Goal: Task Accomplishment & Management: Complete application form

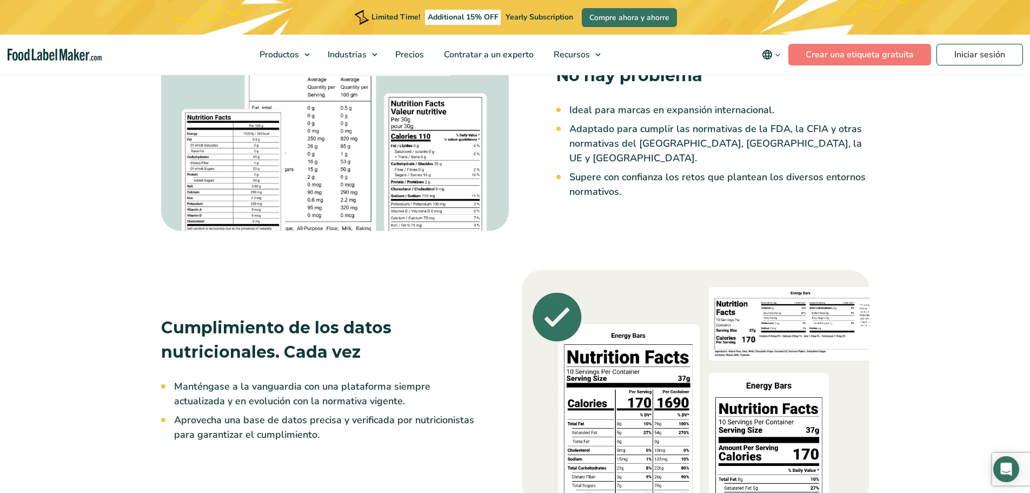
scroll to position [991, 0]
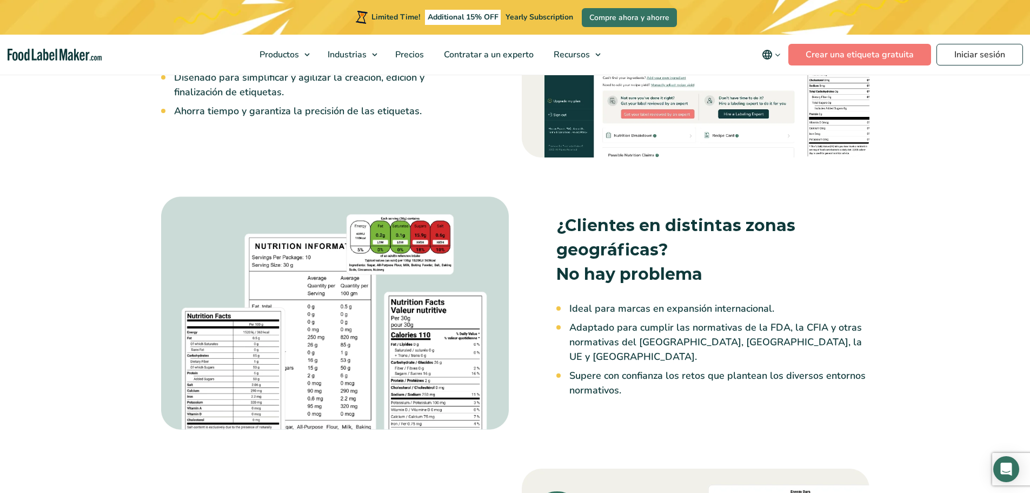
click at [422, 337] on img at bounding box center [335, 312] width 348 height 233
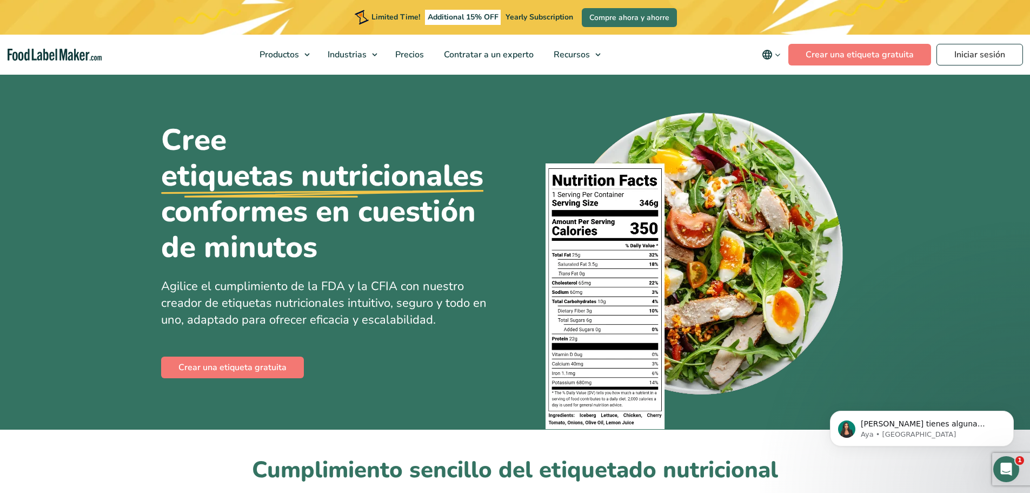
scroll to position [0, 0]
click at [224, 355] on div "Crear una etiqueta gratuita" at bounding box center [334, 367] width 346 height 26
click at [230, 365] on link "Crear una etiqueta gratuita" at bounding box center [232, 367] width 143 height 22
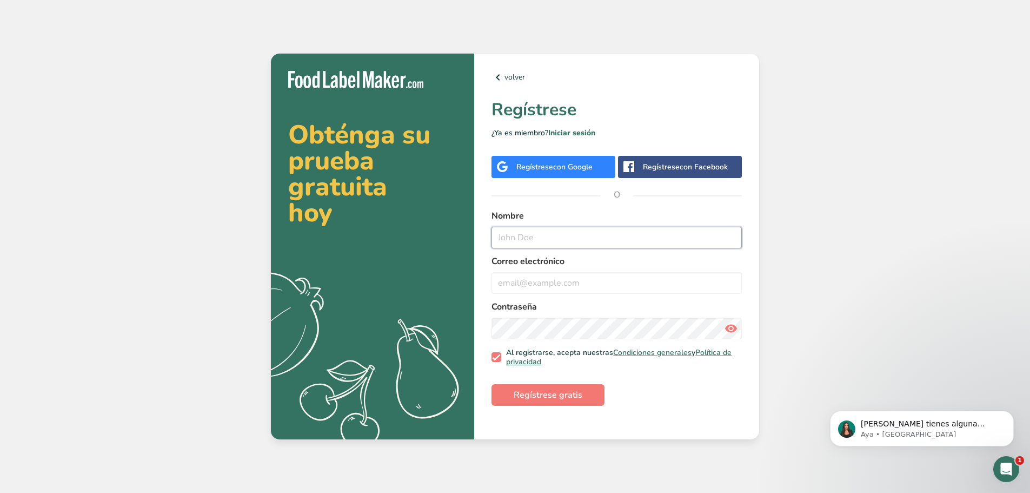
click at [569, 236] on input "text" at bounding box center [617, 238] width 250 height 22
type input "ELENA RODRIGUEZ"
click at [564, 276] on input "email" at bounding box center [617, 283] width 250 height 22
type input "e"
type input "vaquezkevim1217@gmail.com"
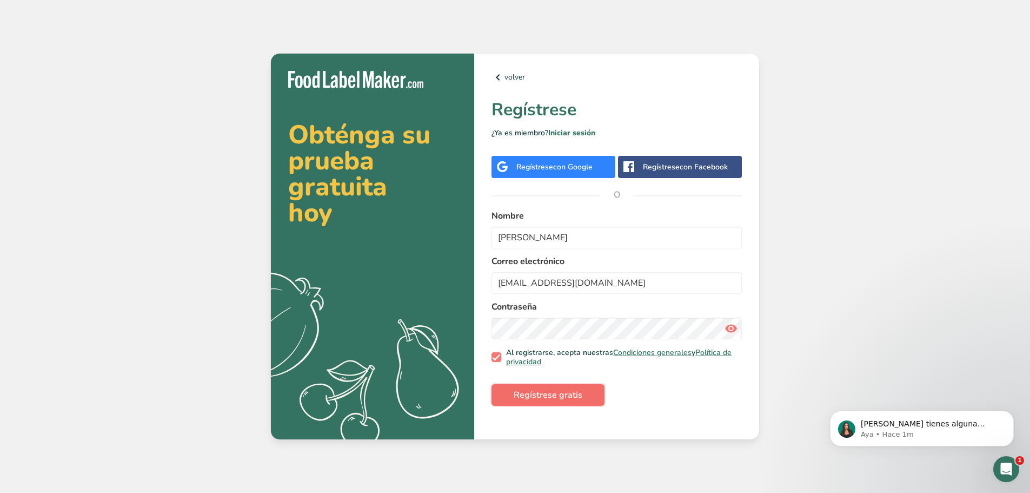
click at [540, 387] on button "Regístrese gratis" at bounding box center [548, 395] width 113 height 22
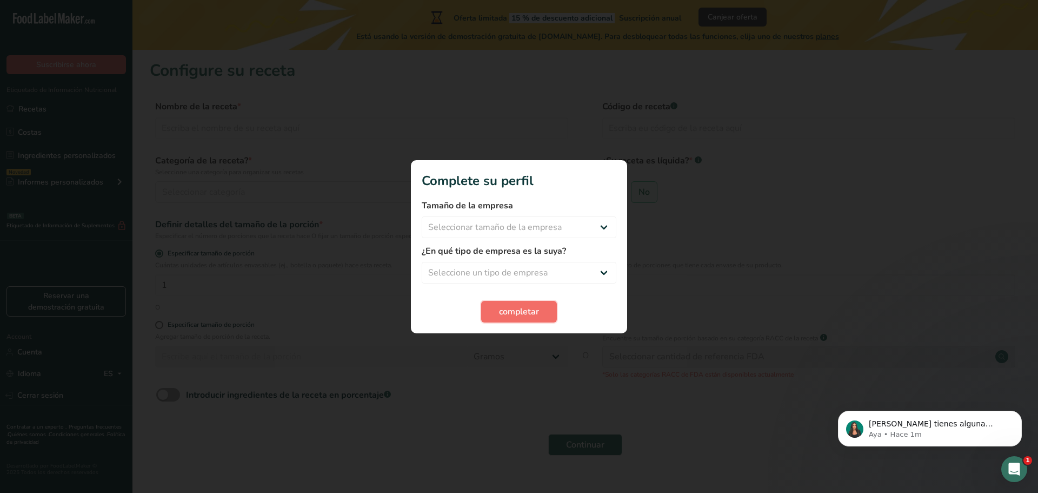
click at [513, 307] on span "completar" at bounding box center [519, 311] width 40 height 13
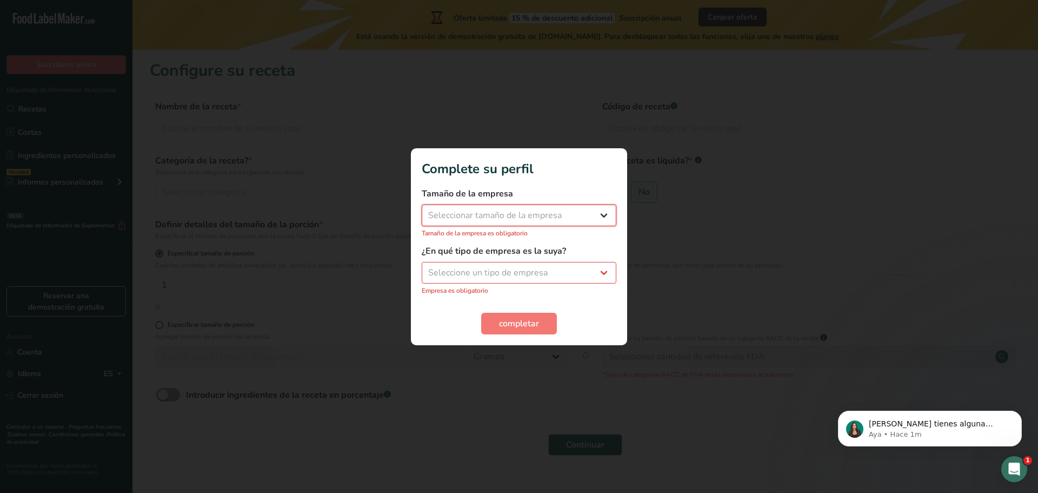
click at [499, 214] on select "Seleccionar tamaño de la empresa Menos de 10 empleados De 10 a 50 empleados De …" at bounding box center [519, 215] width 195 height 22
select select "1"
click at [422, 210] on select "Seleccionar tamaño de la empresa Menos de 10 empleados De 10 a 50 empleados De …" at bounding box center [519, 215] width 195 height 22
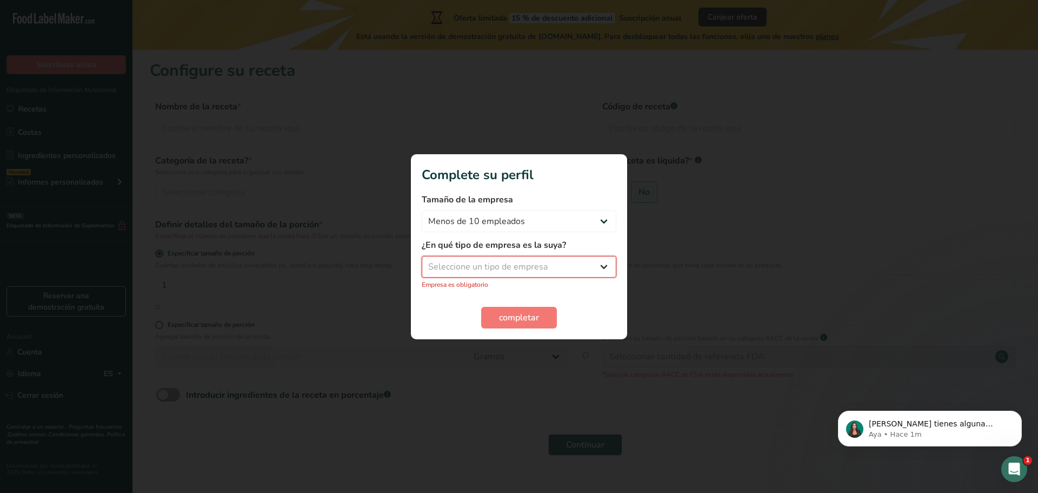
click at [545, 268] on select "Seleccione un tipo de empresa Fabricante de alimentos envasados Restaurante y c…" at bounding box center [519, 267] width 195 height 22
click at [422, 261] on select "Seleccione un tipo de empresa Fabricante de alimentos envasados Restaurante y c…" at bounding box center [519, 267] width 195 height 22
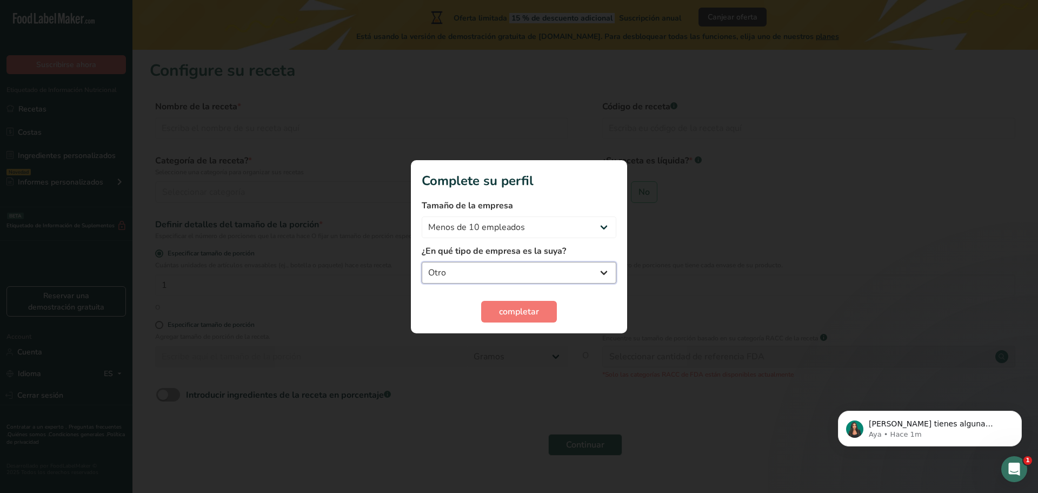
click at [603, 269] on select "Fabricante de alimentos envasados Restaurante y cafetería Panadería Empresa de …" at bounding box center [519, 273] width 195 height 22
select select "1"
click at [422, 262] on select "Fabricante de alimentos envasados Restaurante y cafetería Panadería Empresa de …" at bounding box center [519, 273] width 195 height 22
click at [514, 312] on span "completar" at bounding box center [519, 311] width 40 height 13
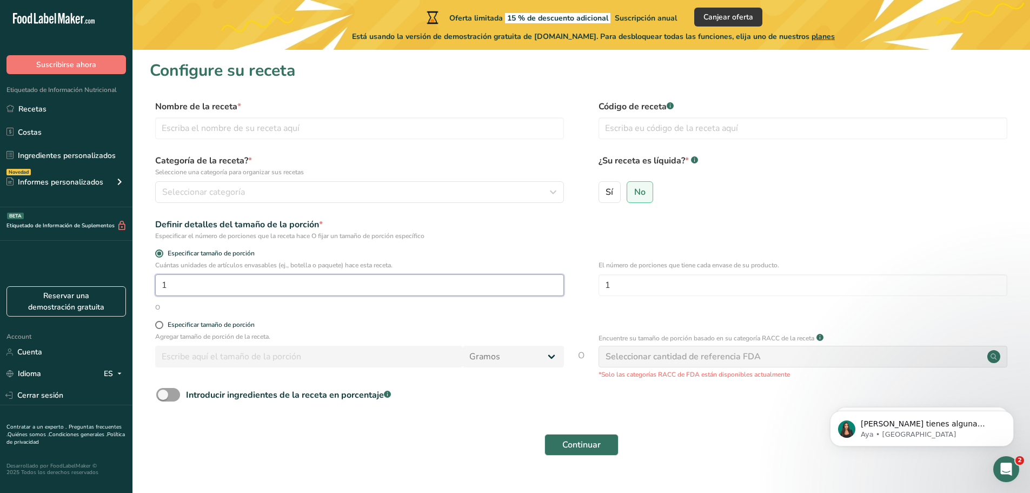
click at [231, 281] on input "1" at bounding box center [359, 285] width 409 height 22
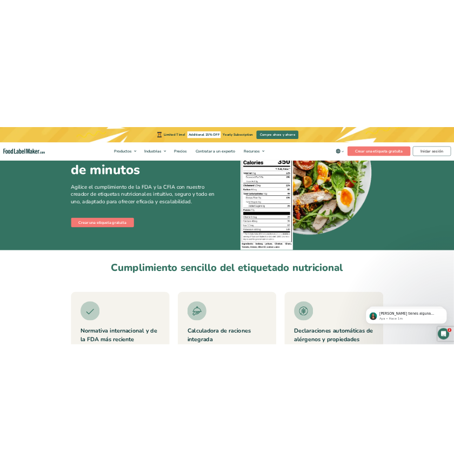
scroll to position [22, 0]
